Goal: Entertainment & Leisure: Consume media (video, audio)

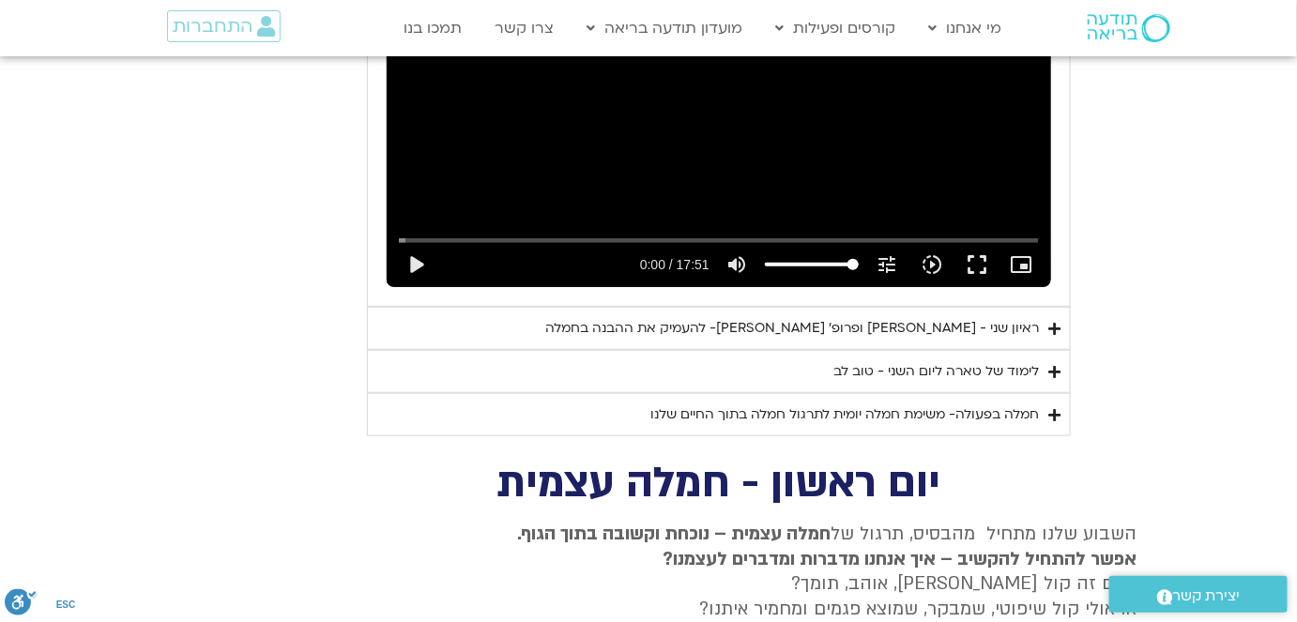
scroll to position [5119, 0]
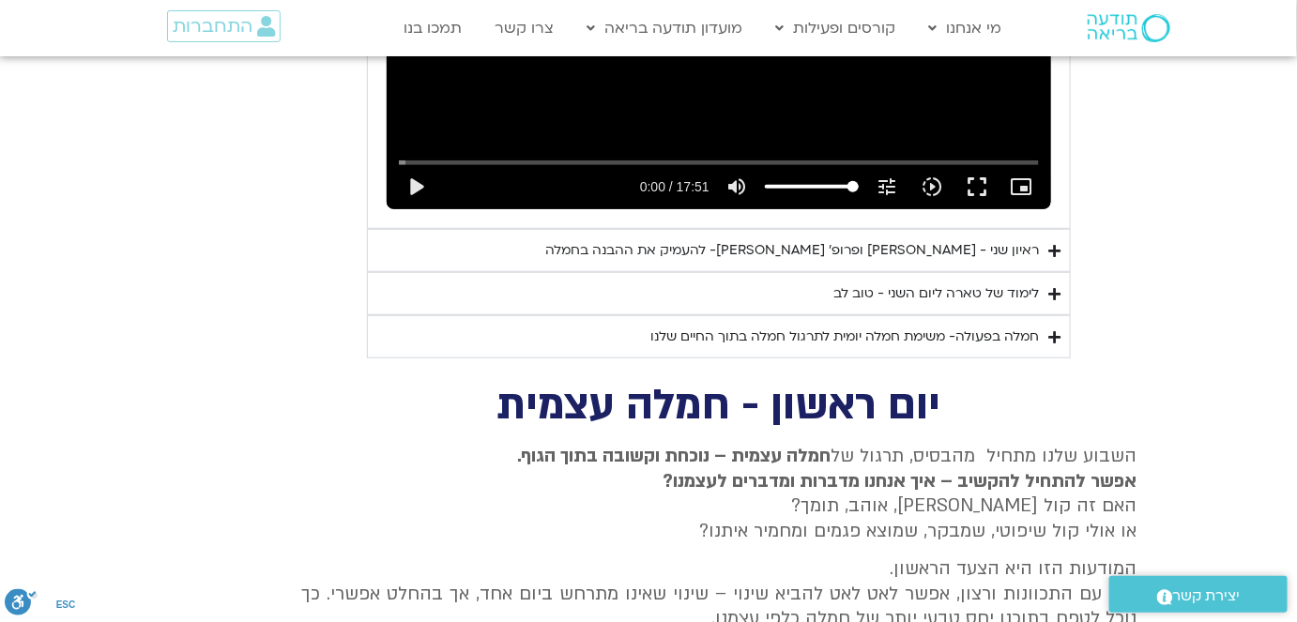
click at [819, 239] on div "ראיון שני - [PERSON_NAME] ופרופ׳ [PERSON_NAME]- להעמיק את ההבנה בחמלה" at bounding box center [792, 250] width 494 height 23
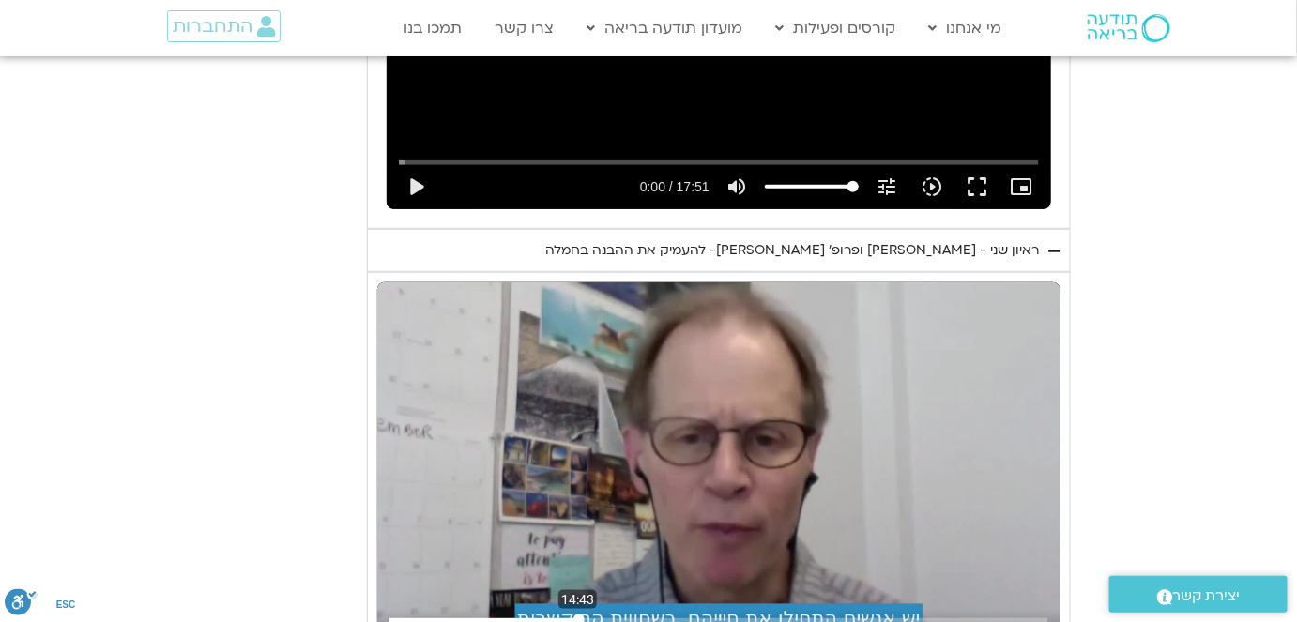
click at [578, 615] on input "Seek" at bounding box center [719, 620] width 658 height 11
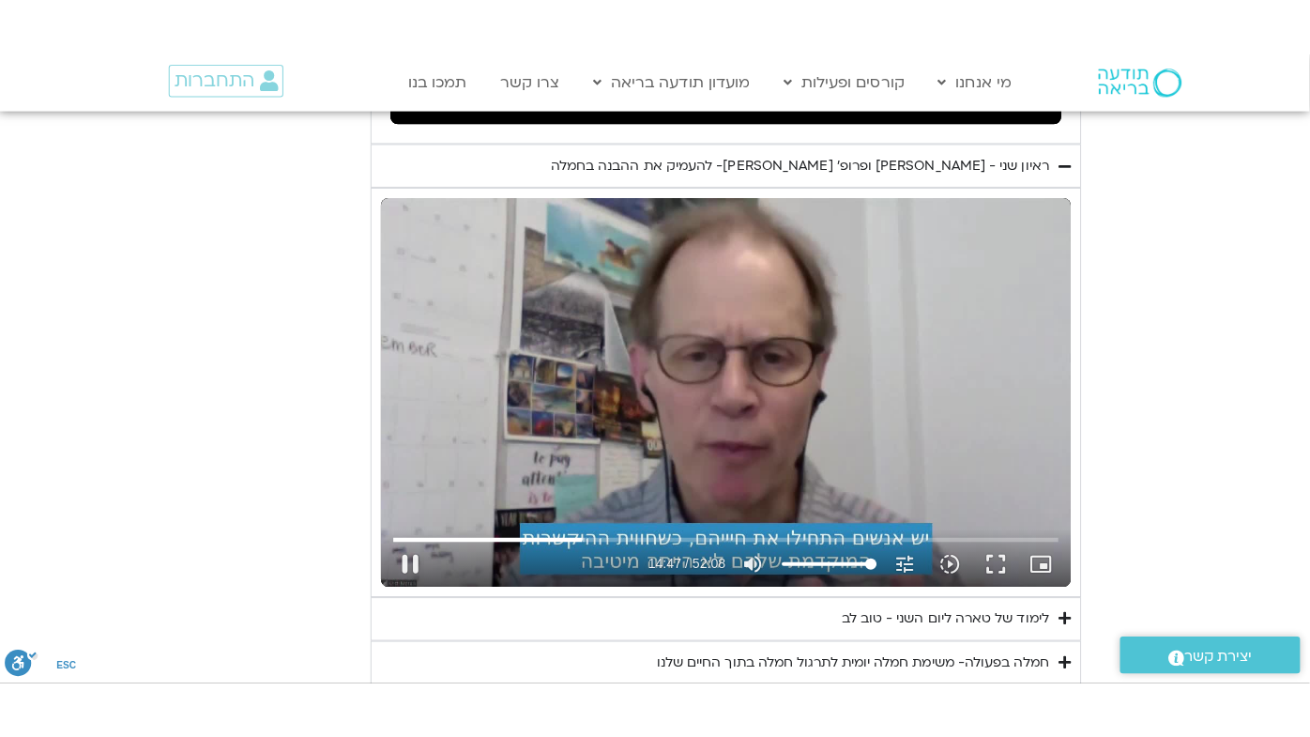
scroll to position [5290, 0]
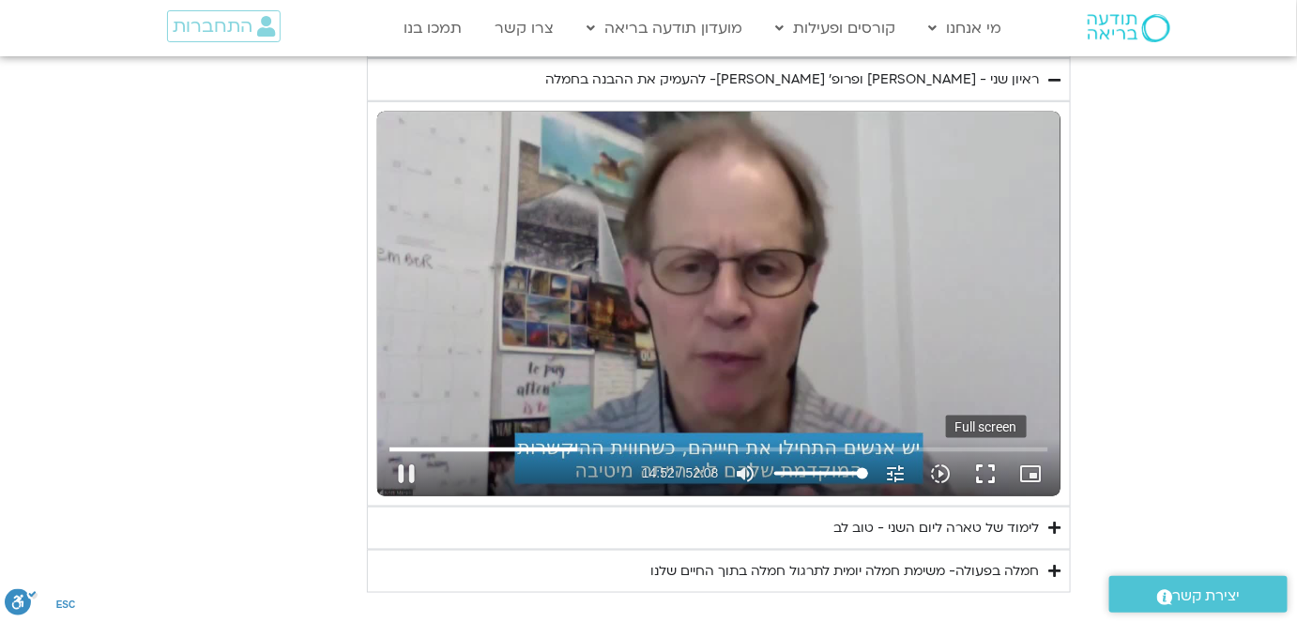
click at [993, 451] on button "fullscreen" at bounding box center [986, 473] width 45 height 45
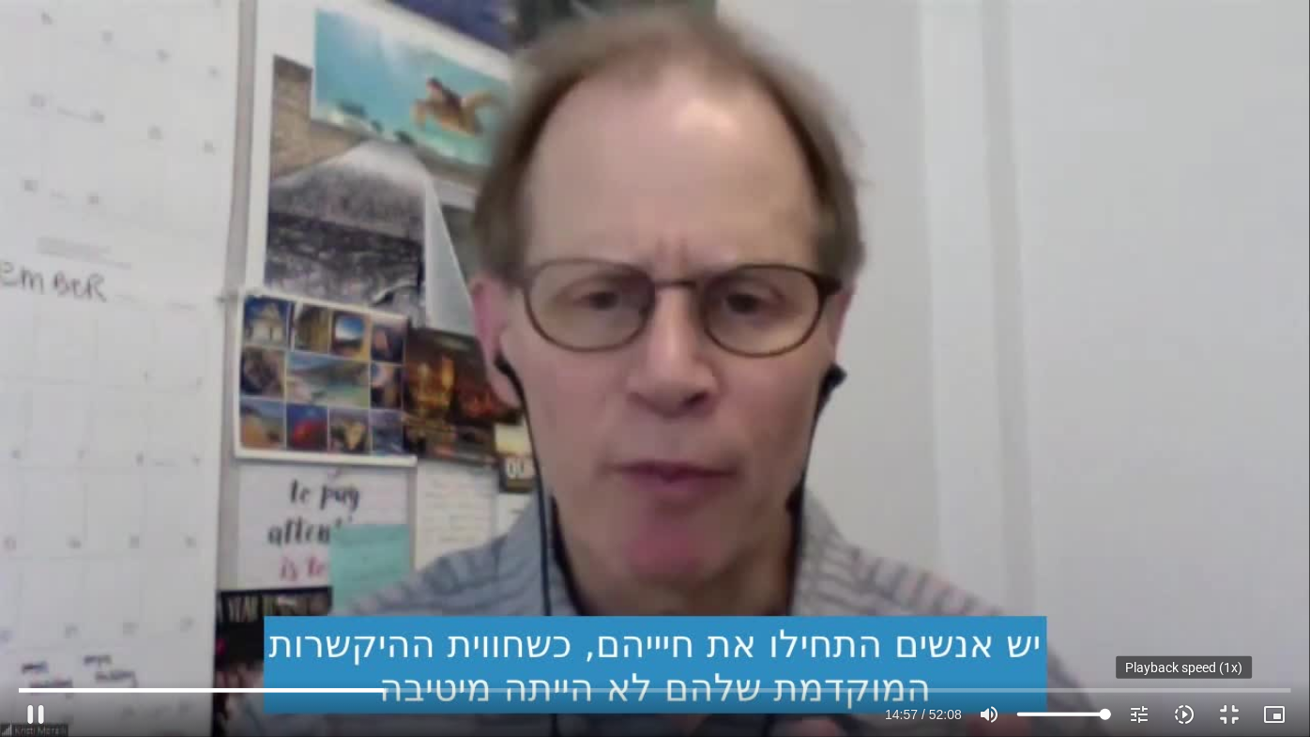
click at [1184, 712] on icon "slow_motion_video" at bounding box center [1184, 714] width 23 height 23
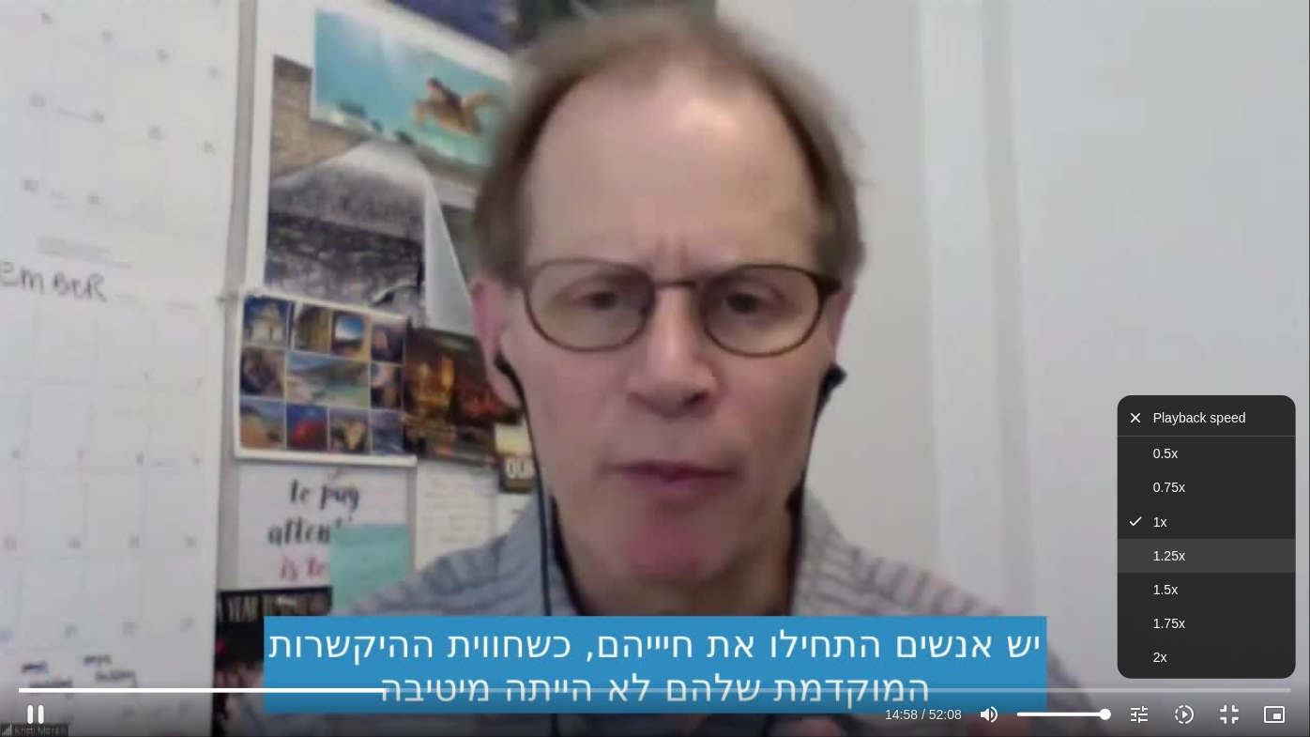
click at [1171, 556] on span "1.25x" at bounding box center [1170, 555] width 32 height 15
click at [367, 689] on input "Seek" at bounding box center [655, 689] width 1273 height 11
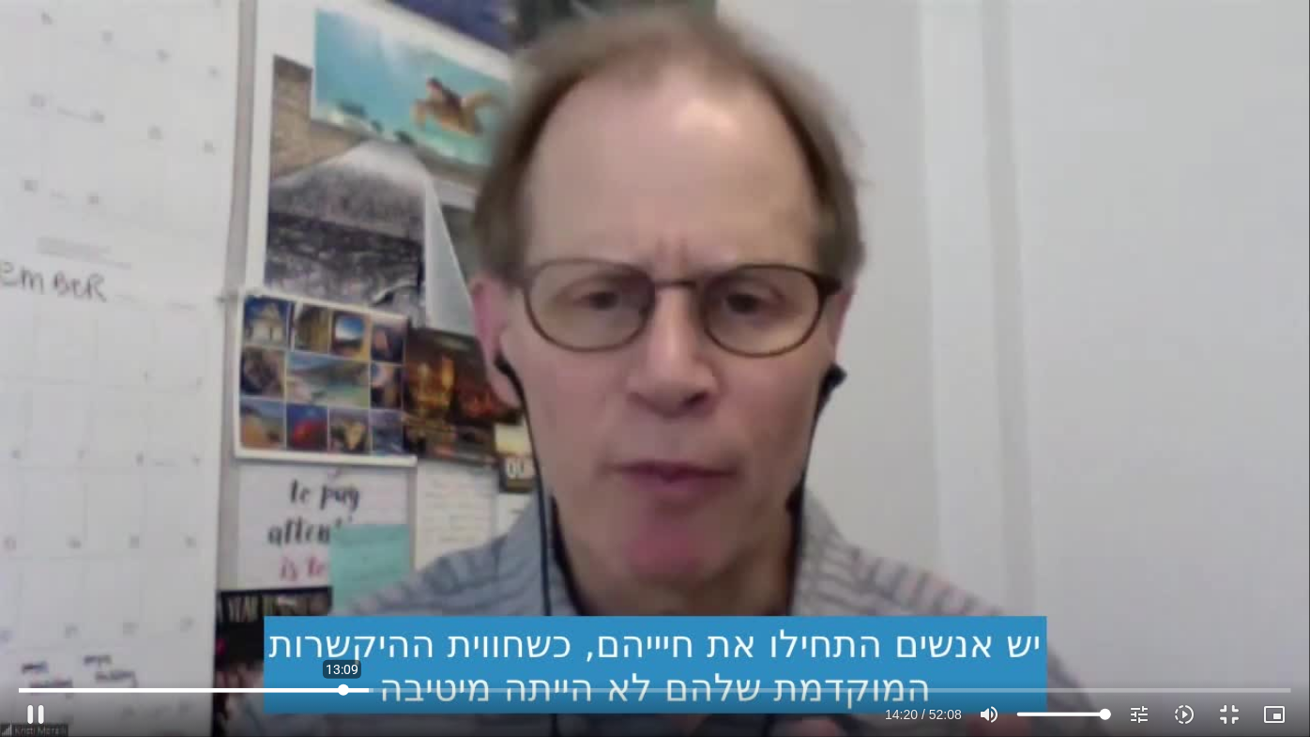
click at [343, 685] on input "Seek" at bounding box center [655, 689] width 1273 height 11
click at [323, 685] on input "Seek" at bounding box center [655, 689] width 1273 height 11
click at [42, 713] on button "pause" at bounding box center [35, 714] width 45 height 45
click at [33, 711] on button "play_arrow" at bounding box center [35, 714] width 45 height 45
click at [345, 691] on input "Seek" at bounding box center [655, 689] width 1273 height 11
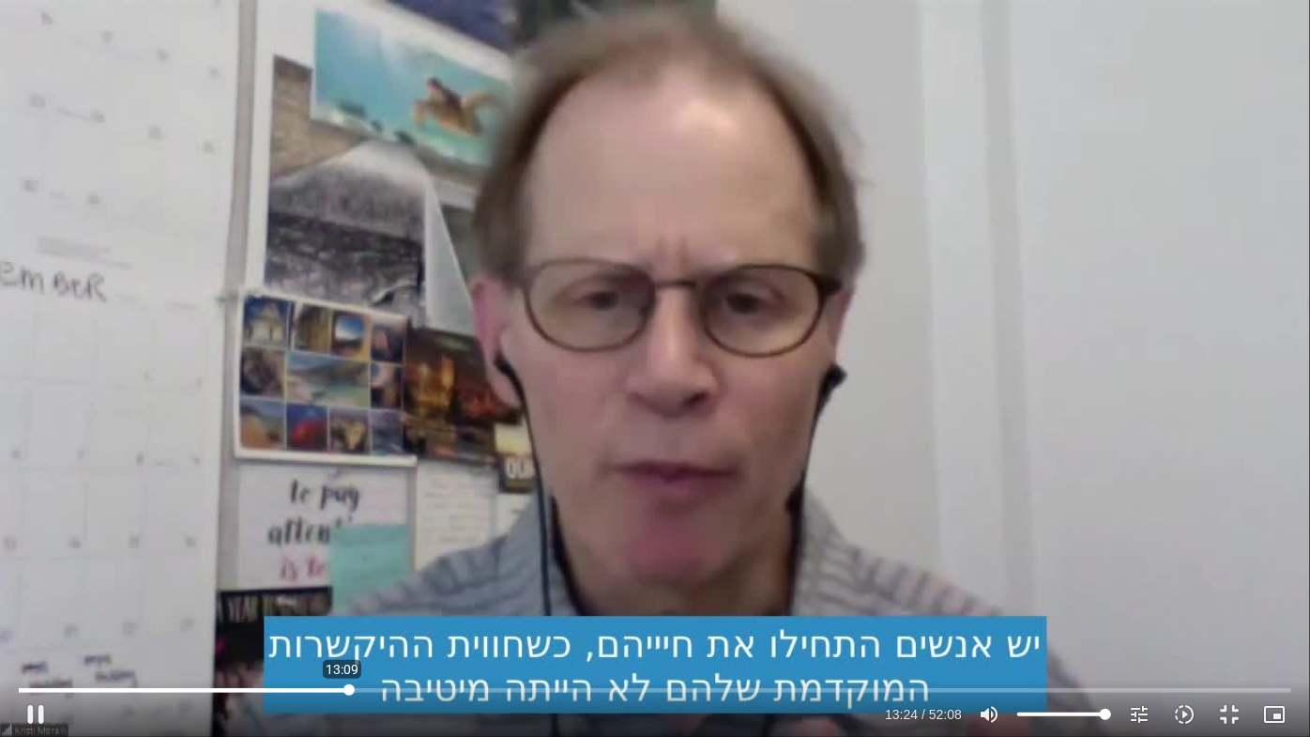
click at [343, 691] on input "Seek" at bounding box center [655, 689] width 1273 height 11
click at [339, 686] on input "Seek" at bounding box center [655, 689] width 1273 height 11
click at [38, 708] on button "pause" at bounding box center [35, 714] width 45 height 45
click at [42, 706] on button "play_arrow" at bounding box center [35, 714] width 45 height 45
click at [42, 706] on button "pause" at bounding box center [35, 714] width 45 height 45
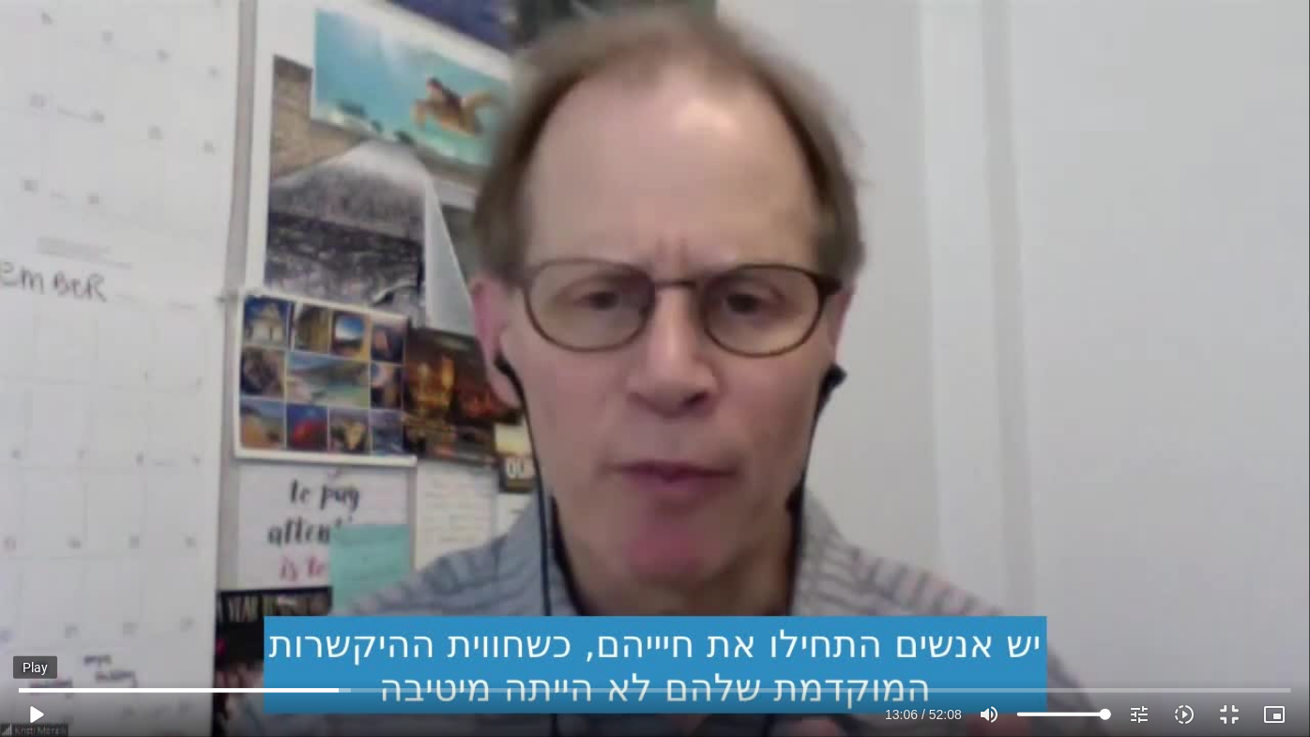
click at [42, 706] on button "play_arrow" at bounding box center [35, 714] width 45 height 45
click at [520, 690] on input "Seek" at bounding box center [655, 689] width 1273 height 11
click at [530, 686] on input "Seek" at bounding box center [655, 689] width 1273 height 11
click at [535, 688] on input "Seek" at bounding box center [655, 689] width 1273 height 11
click at [650, 684] on input "Seek" at bounding box center [655, 689] width 1273 height 11
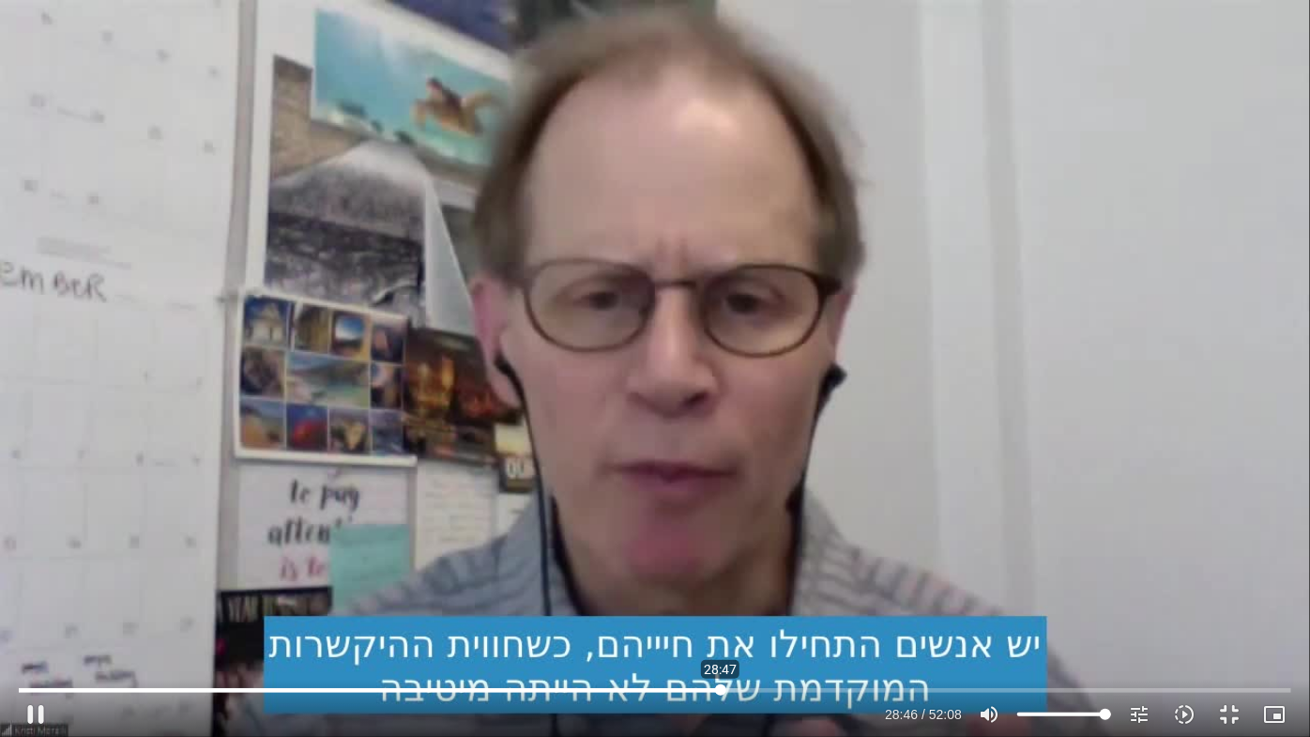
click at [721, 688] on input "Seek" at bounding box center [655, 689] width 1273 height 11
click at [751, 690] on input "Seek" at bounding box center [655, 689] width 1273 height 11
click at [844, 691] on input "Seek" at bounding box center [655, 689] width 1273 height 11
click at [41, 708] on button "pause" at bounding box center [35, 714] width 45 height 45
click at [893, 687] on input "Seek" at bounding box center [655, 689] width 1273 height 11
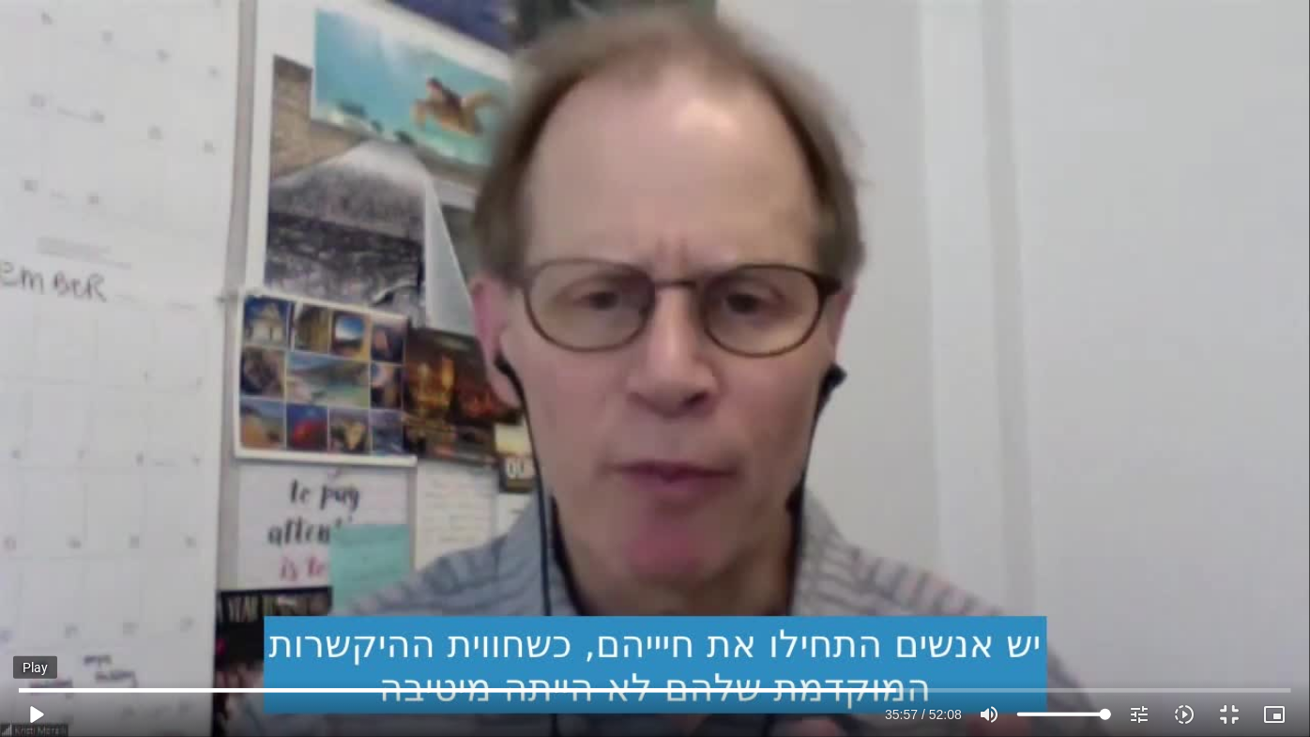
click at [45, 711] on button "play_arrow" at bounding box center [35, 714] width 45 height 45
click at [889, 688] on input "Seek" at bounding box center [655, 689] width 1273 height 11
click at [46, 708] on button "pause" at bounding box center [35, 714] width 45 height 45
click at [46, 709] on button "play_arrow" at bounding box center [35, 714] width 45 height 45
click at [996, 688] on input "Seek" at bounding box center [655, 689] width 1273 height 11
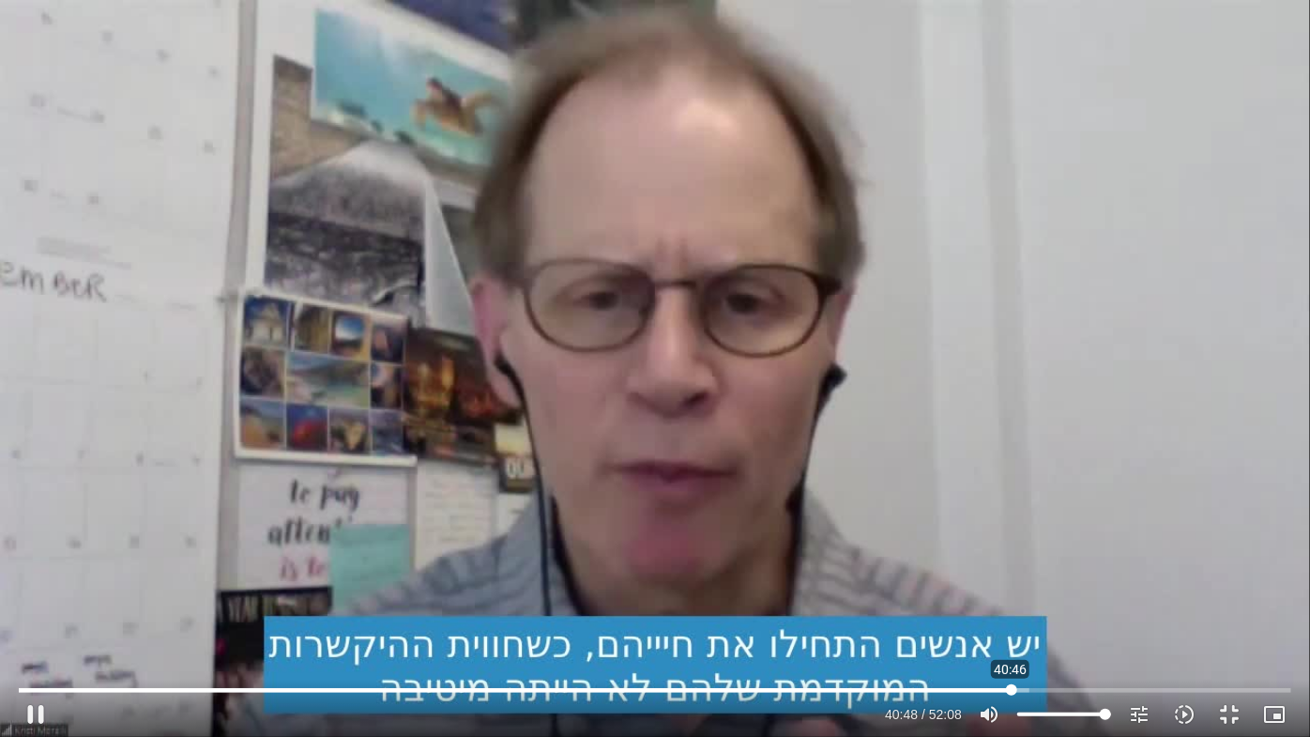
click at [1011, 690] on input "Seek" at bounding box center [655, 689] width 1273 height 11
type input "2569.586625"
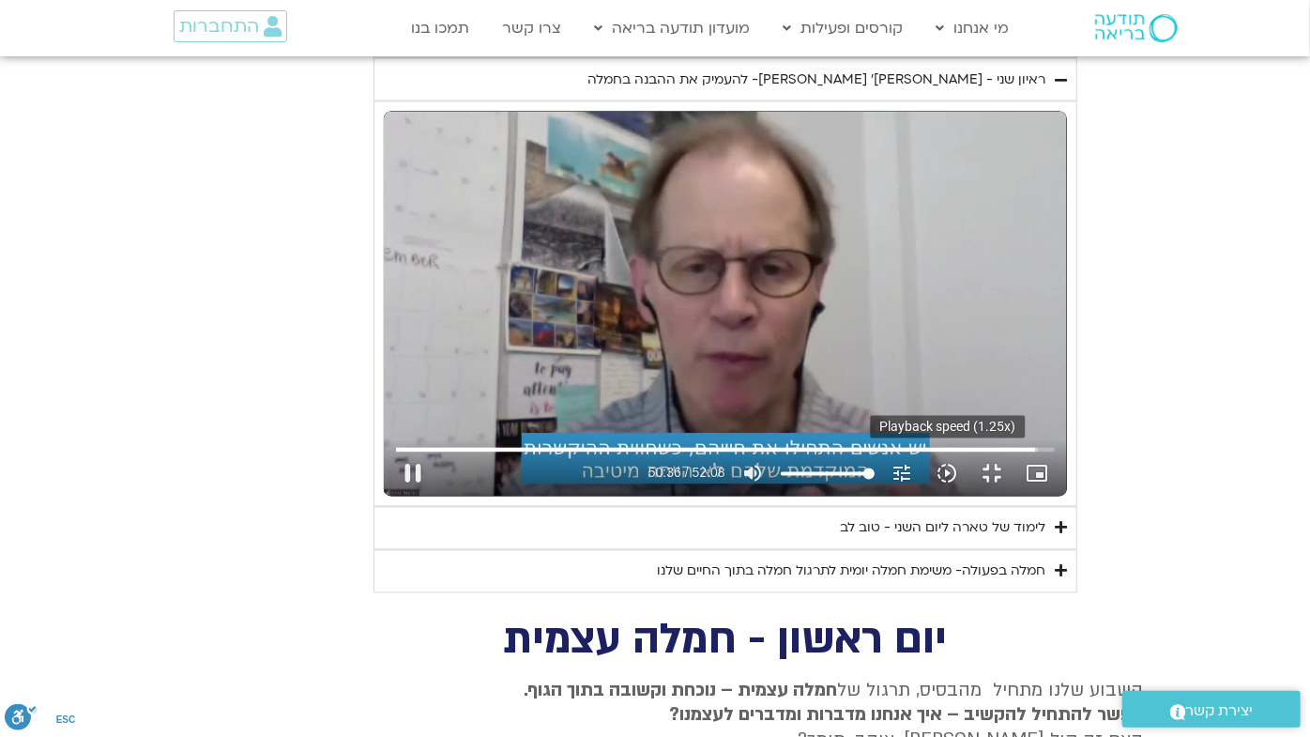
click at [959, 485] on icon "slow_motion_video" at bounding box center [948, 474] width 23 height 23
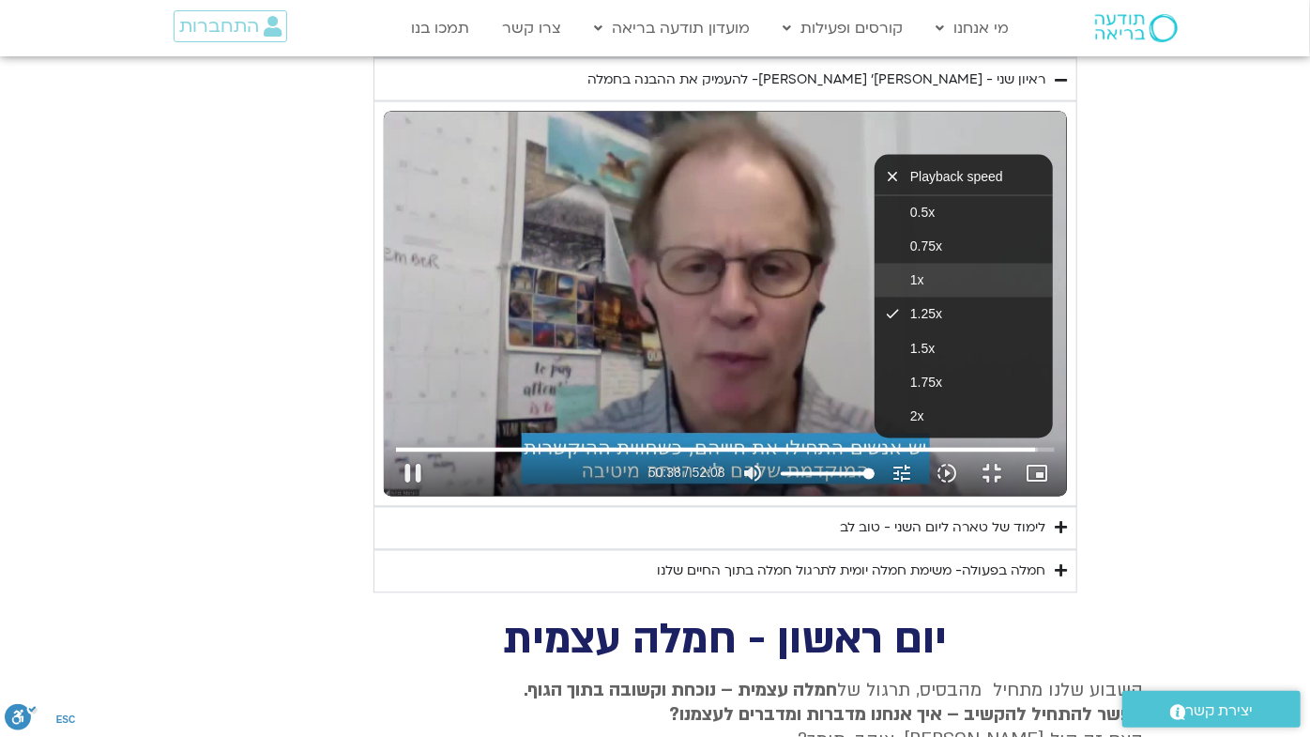
click at [1053, 298] on button "1x" at bounding box center [964, 281] width 178 height 34
click at [1001, 492] on div "Skip Ad 50:49 pause 50:46 / 52:08 volume_up Mute tune Resolution Auto 720p slow…" at bounding box center [725, 304] width 683 height 385
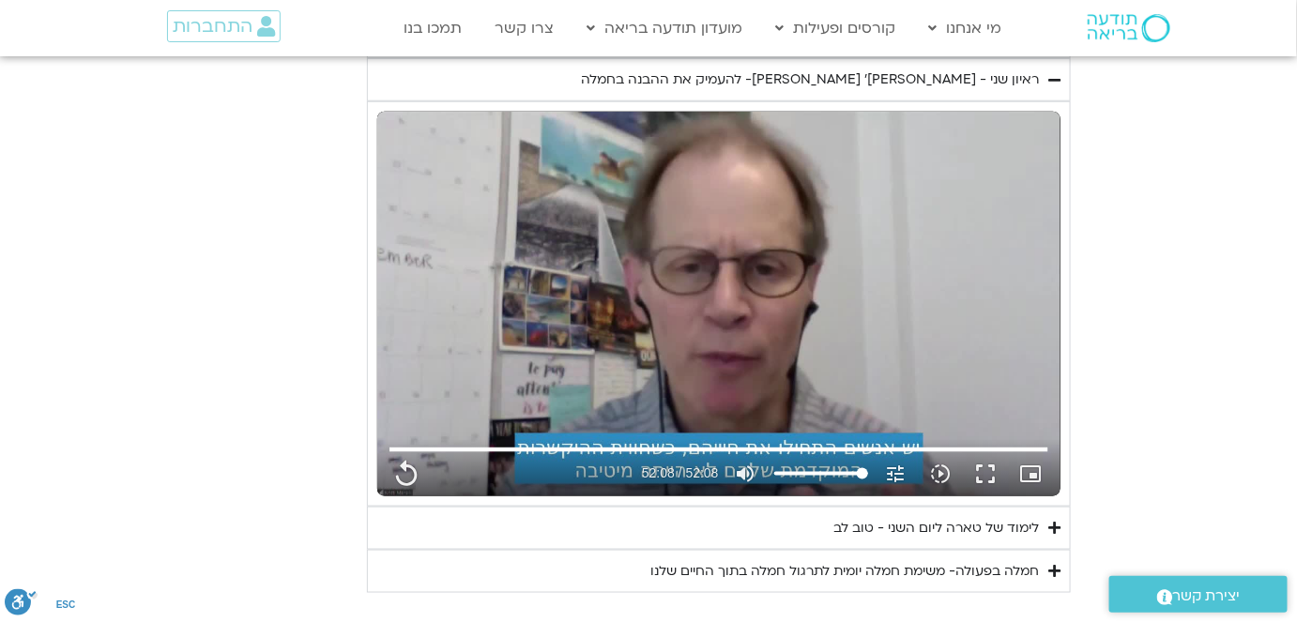
type input "3128.933333"
